Goal: Information Seeking & Learning: Check status

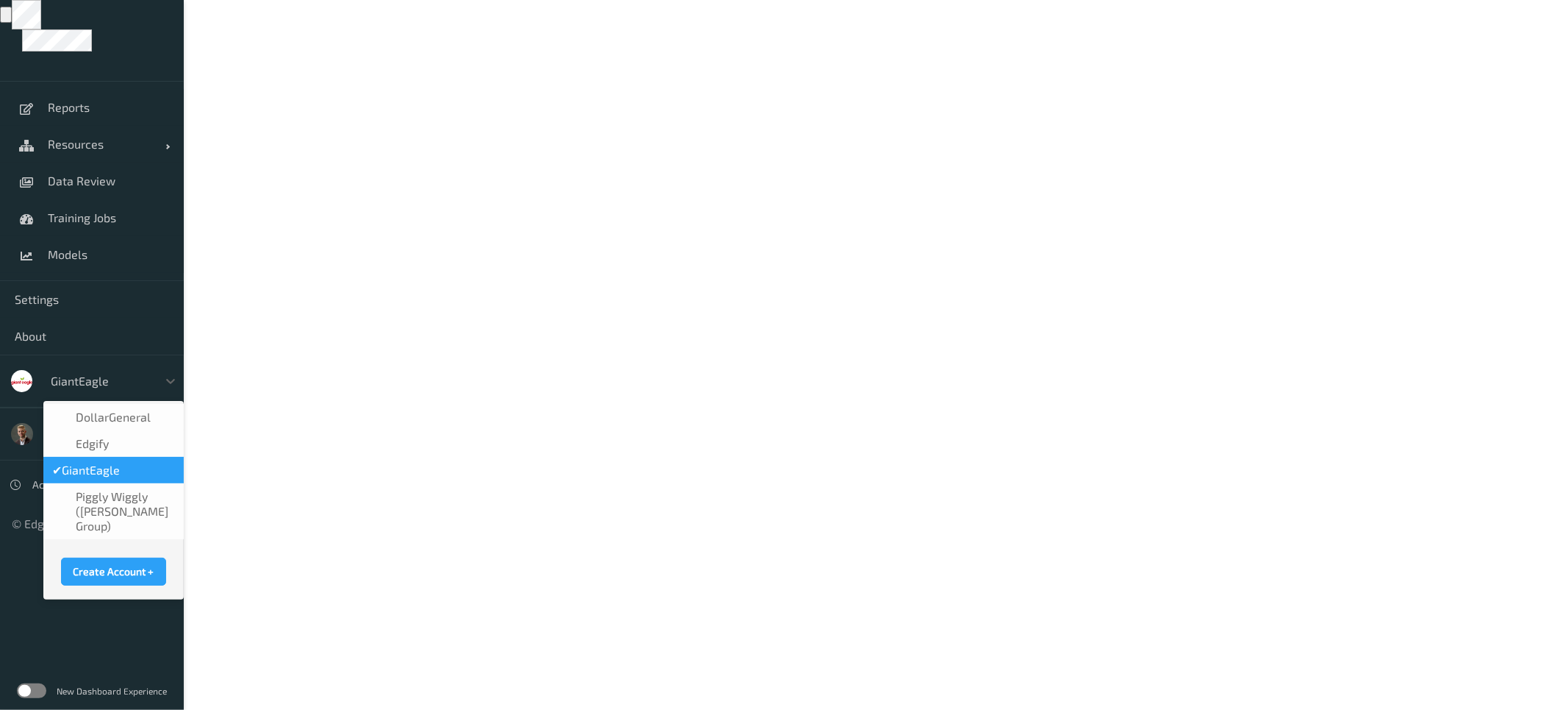
click at [107, 382] on div at bounding box center [100, 381] width 99 height 18
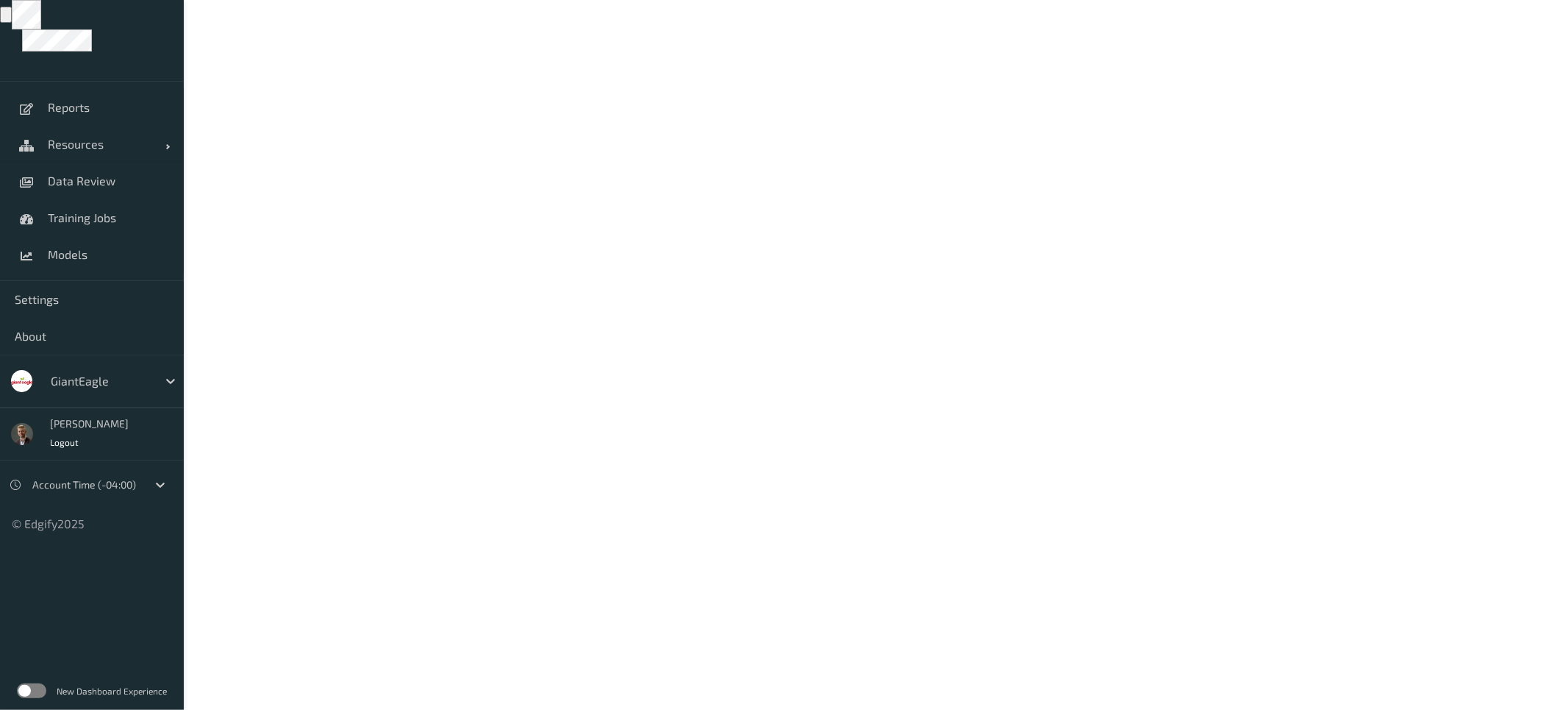
click at [351, 391] on body "Reports Resources Devices Clusters Sites Data Review Training Jobs Models Setti…" at bounding box center [784, 355] width 1568 height 710
click at [22, 682] on div "New Dashboard Experience" at bounding box center [91, 691] width 184 height 38
click at [33, 695] on label at bounding box center [31, 691] width 29 height 15
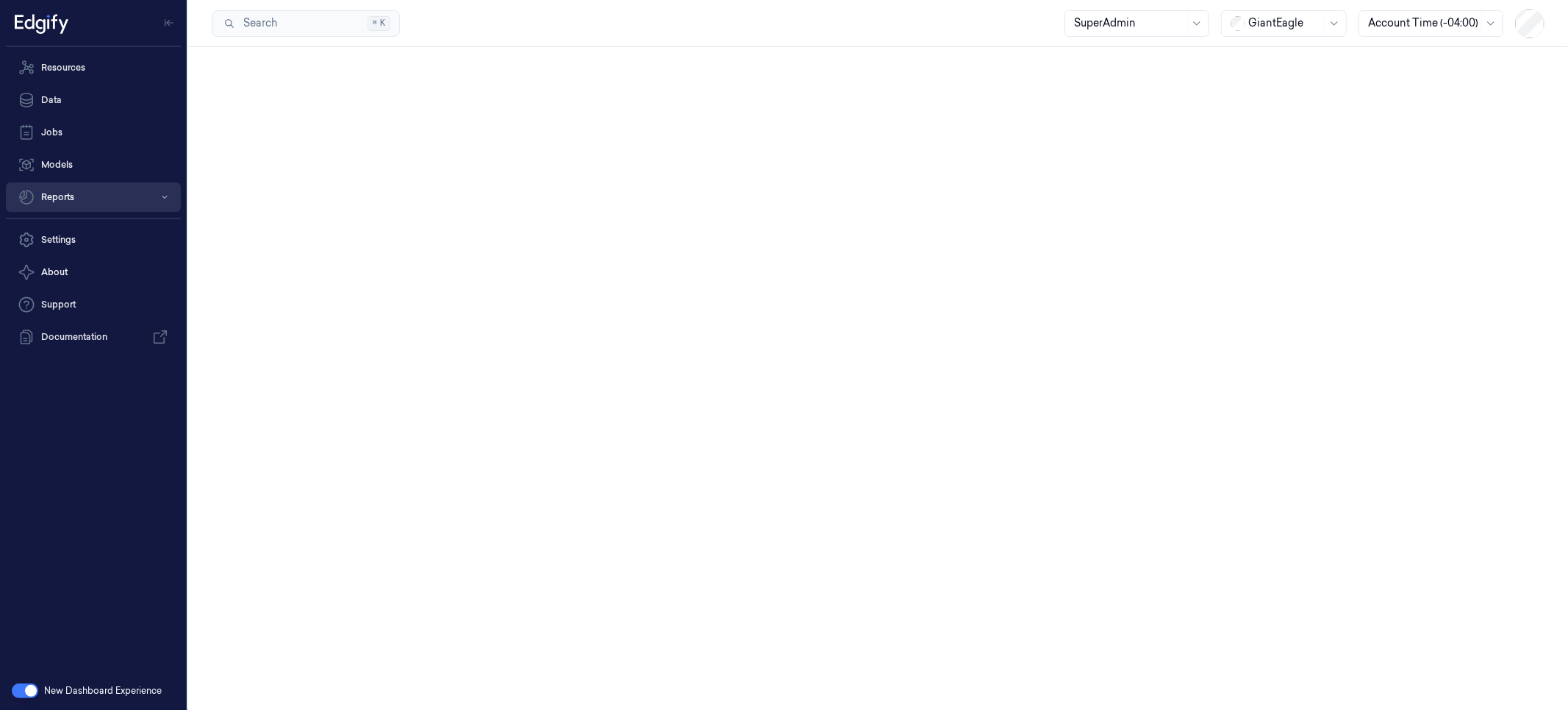
click at [82, 200] on button "Reports" at bounding box center [93, 197] width 175 height 29
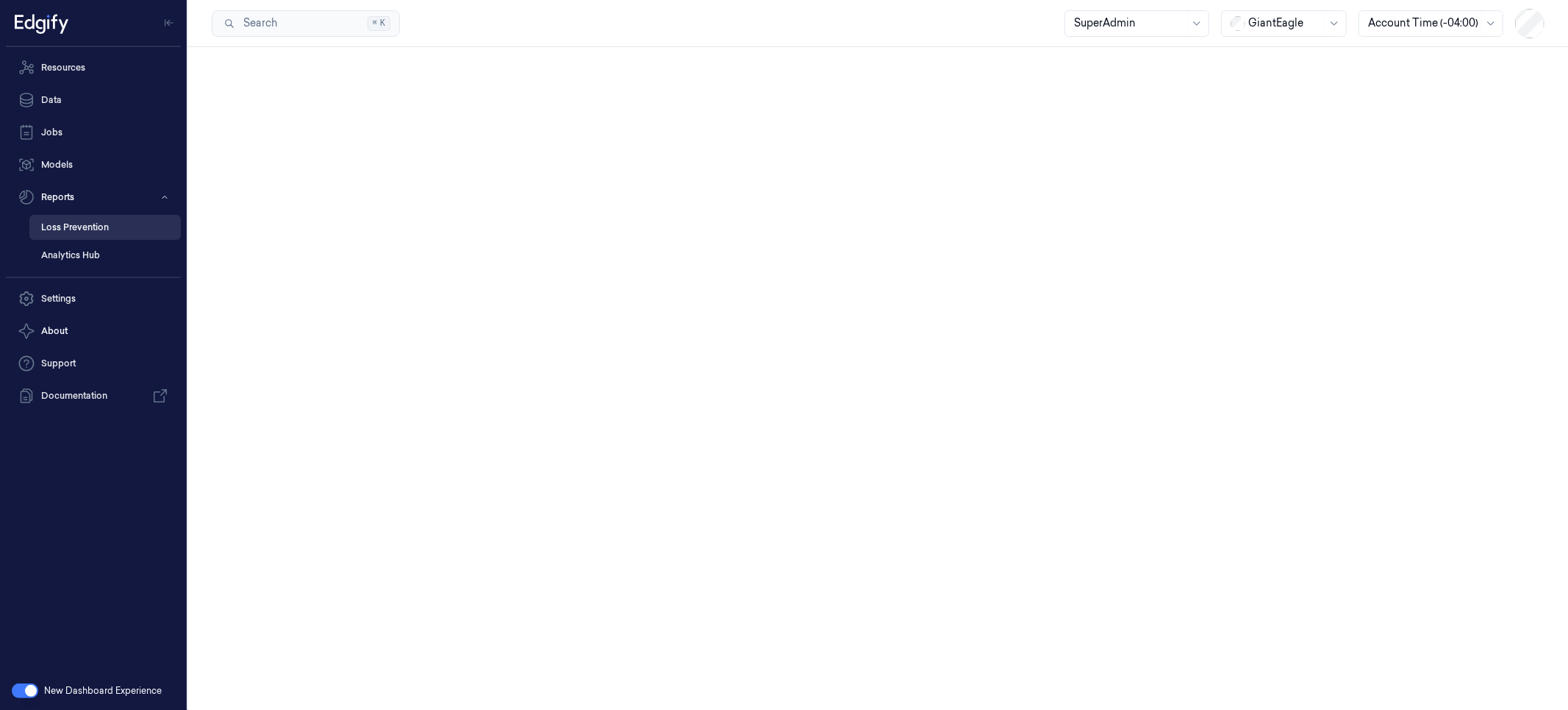
click at [88, 230] on link "Loss Prevention" at bounding box center [105, 228] width 152 height 25
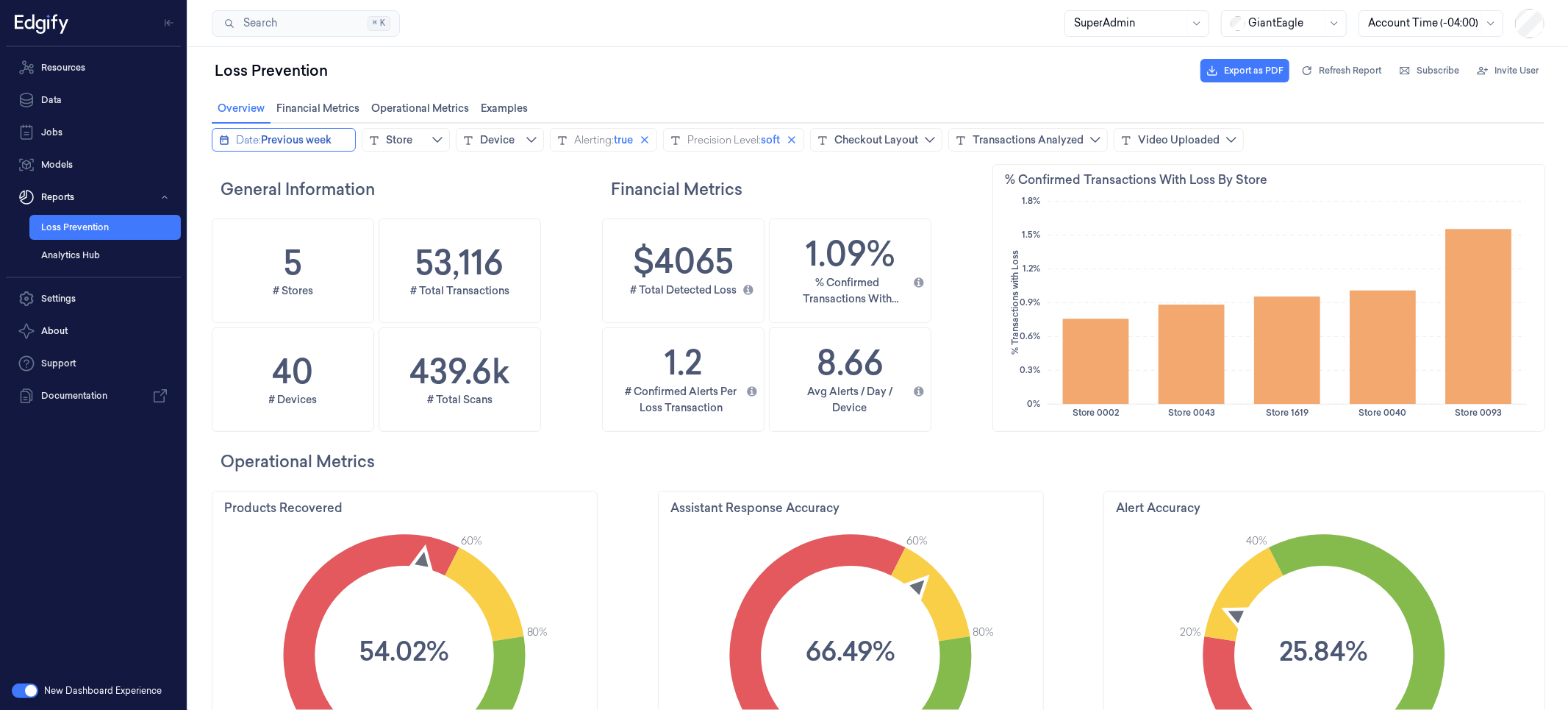
click at [304, 137] on span "Previous week" at bounding box center [296, 138] width 71 height 15
click at [222, 170] on icon "chevronleft icon" at bounding box center [225, 168] width 12 height 12
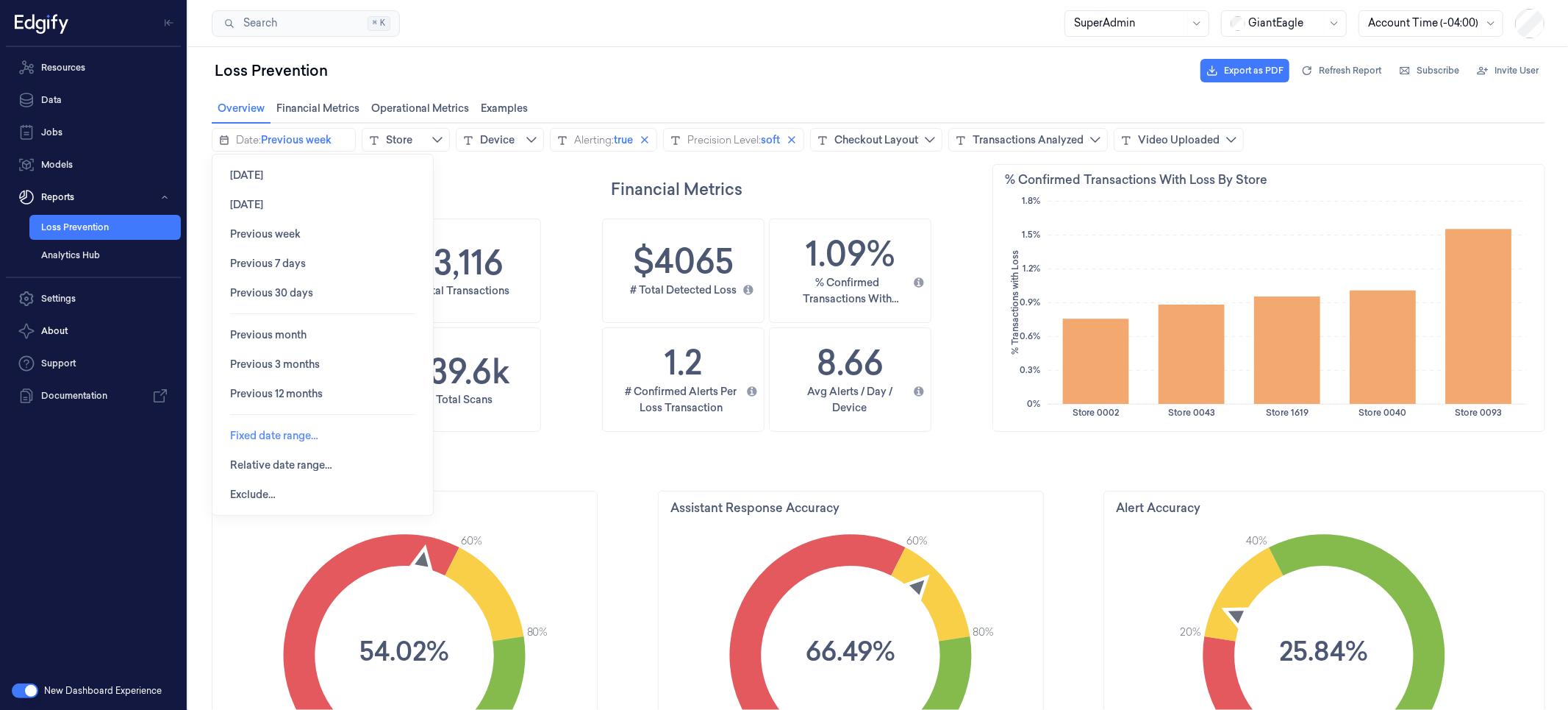
click at [267, 436] on span "Fixed date range…" at bounding box center [273, 435] width 88 height 12
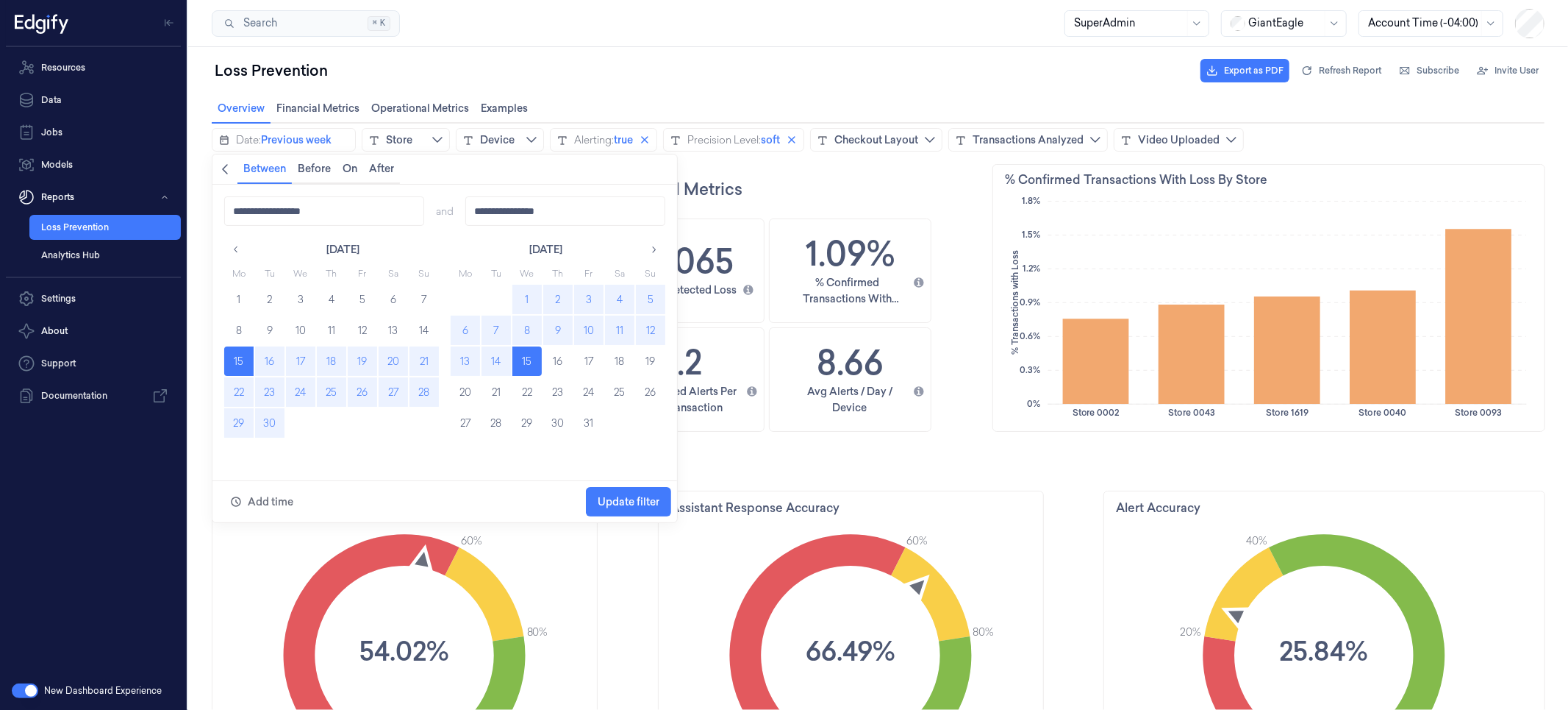
click at [231, 419] on button "29" at bounding box center [238, 422] width 29 height 29
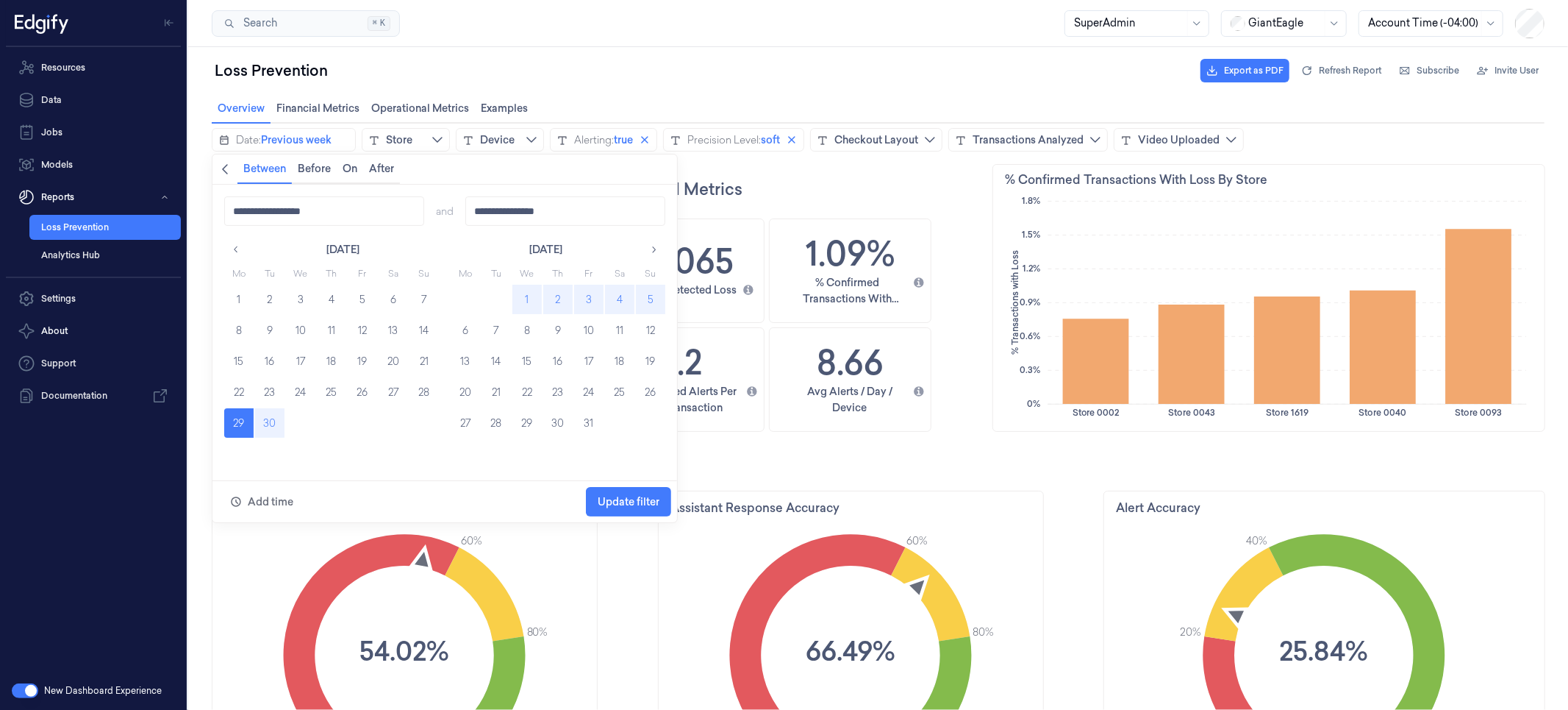
click at [656, 302] on button "5" at bounding box center [649, 299] width 29 height 29
type input "**********"
click at [629, 503] on span "Update filter" at bounding box center [628, 501] width 62 height 12
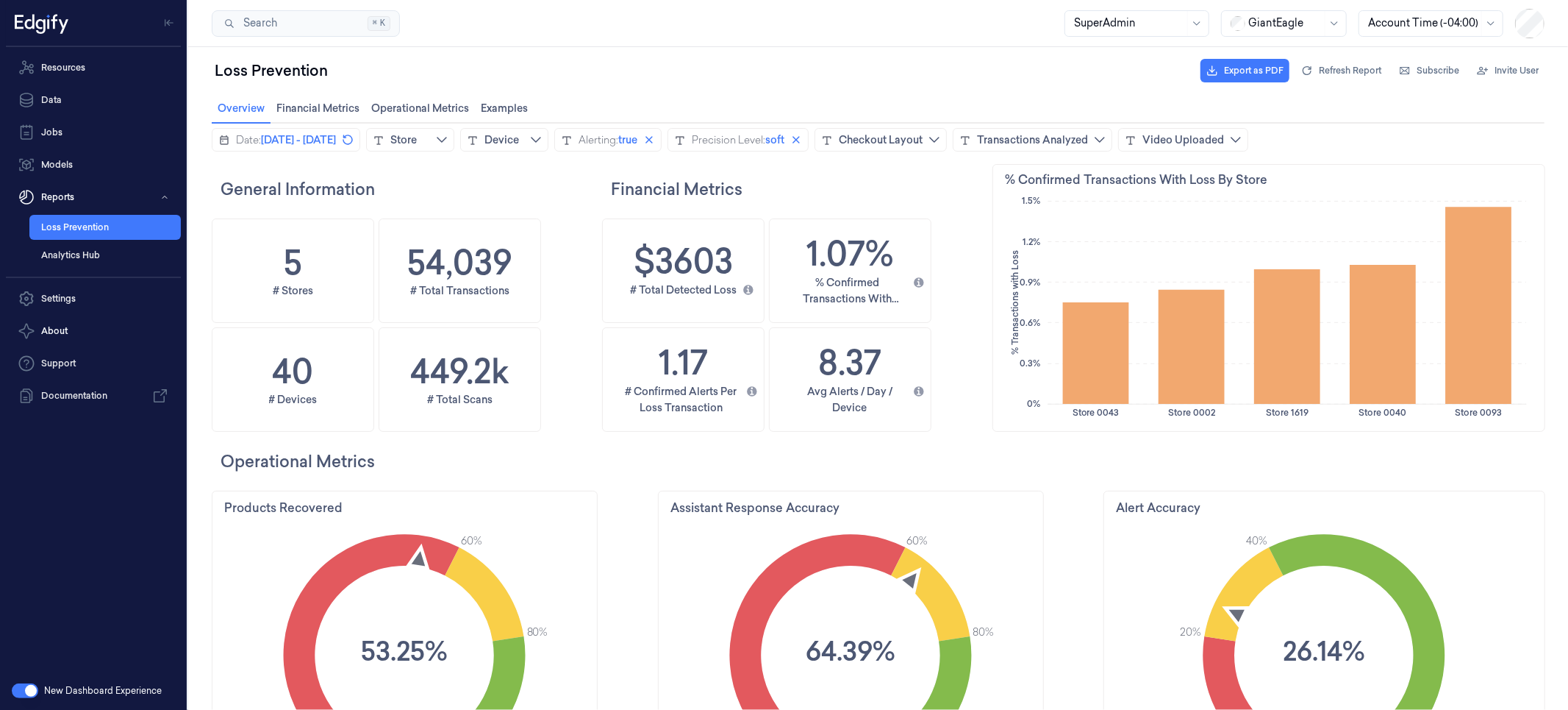
scroll to position [432, 575]
